Goal: Information Seeking & Learning: Learn about a topic

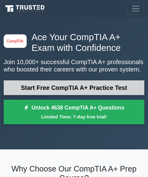
click at [55, 95] on link "Start Free CompTIA A+ Practice Test" at bounding box center [74, 87] width 141 height 15
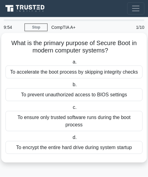
scroll to position [30, 0]
click at [72, 111] on div "To ensure only trusted software runs during the boot process" at bounding box center [74, 121] width 137 height 20
click at [71, 105] on input "c. To ensure only trusted software runs during the boot process" at bounding box center [71, 107] width 0 height 4
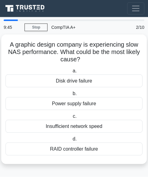
scroll to position [0, 0]
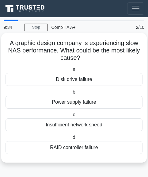
click at [82, 128] on div "Insufficient network speed" at bounding box center [74, 124] width 137 height 13
click at [71, 117] on input "c. Insufficient network speed" at bounding box center [71, 115] width 0 height 4
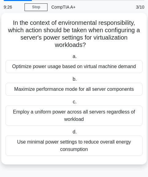
scroll to position [25, 0]
click at [67, 65] on div "Optimize power usage based on virtual machine demand" at bounding box center [74, 66] width 137 height 13
click at [71, 59] on input "a. Optimize power usage based on virtual machine demand" at bounding box center [71, 57] width 0 height 4
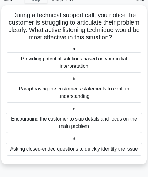
scroll to position [43, 0]
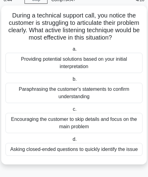
click at [84, 145] on div "Asking closed-ended questions to quickly identify the issue" at bounding box center [74, 149] width 137 height 13
click at [71, 141] on input "d. Asking closed-ended questions to quickly identify the issue" at bounding box center [71, 139] width 0 height 4
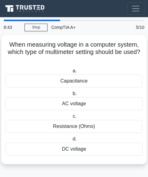
scroll to position [0, 0]
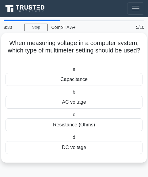
click at [77, 105] on div "AC voltage" at bounding box center [74, 102] width 137 height 13
click at [71, 94] on input "b. AC voltage" at bounding box center [71, 92] width 0 height 4
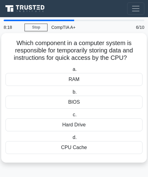
click at [83, 81] on div "RAM" at bounding box center [74, 79] width 137 height 13
click at [71, 71] on input "a. RAM" at bounding box center [71, 69] width 0 height 4
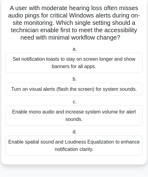
scroll to position [50, 0]
click at [81, 89] on div "Turn on visual alerts (flash the screen) for system sounds." at bounding box center [74, 89] width 137 height 13
click at [71, 81] on input "b. Turn on visual alerts (flash the screen) for system sounds." at bounding box center [71, 79] width 0 height 4
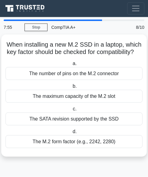
scroll to position [0, 0]
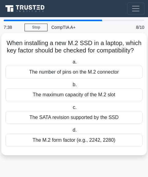
click at [70, 101] on div "The maximum capacity of the M.2 slot" at bounding box center [74, 94] width 137 height 13
click at [71, 87] on input "b. The maximum capacity of the M.2 slot" at bounding box center [71, 85] width 0 height 4
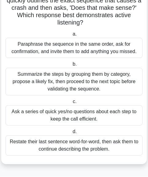
scroll to position [57, 0]
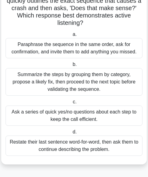
click at [78, 84] on div "Summarize the steps by grouping them by category, propose a likely fix, then pr…" at bounding box center [74, 82] width 137 height 28
click at [71, 66] on input "b. Summarize the steps by grouping them by category, propose a likely fix, then…" at bounding box center [71, 64] width 0 height 4
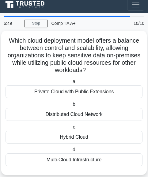
scroll to position [0, 0]
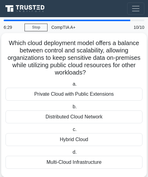
click at [83, 141] on div "Hybrid Cloud" at bounding box center [74, 139] width 137 height 13
click at [71, 131] on input "c. Hybrid Cloud" at bounding box center [71, 129] width 0 height 4
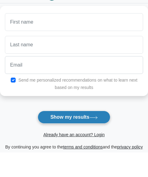
scroll to position [47, 0]
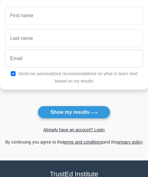
scroll to position [71, 0]
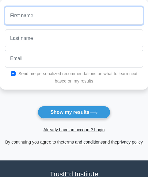
click at [30, 16] on input "text" at bounding box center [74, 16] width 138 height 18
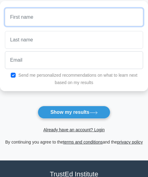
scroll to position [71, 0]
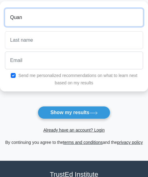
type input "Quan"
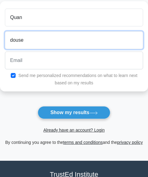
type input "douse"
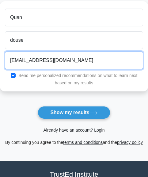
type input "dousedquan@gmail.com"
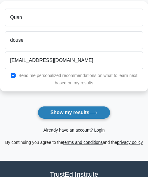
click at [66, 117] on button "Show my results" at bounding box center [74, 112] width 72 height 13
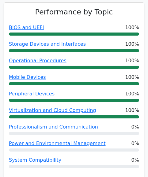
scroll to position [364, 0]
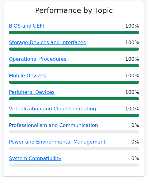
click at [39, 127] on link "Professionalism and Communication" at bounding box center [53, 125] width 89 height 6
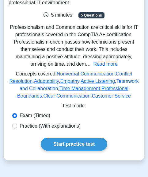
scroll to position [116, 0]
